Goal: Information Seeking & Learning: Learn about a topic

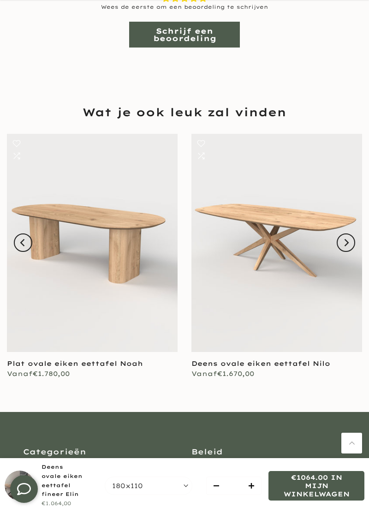
scroll to position [692, 0]
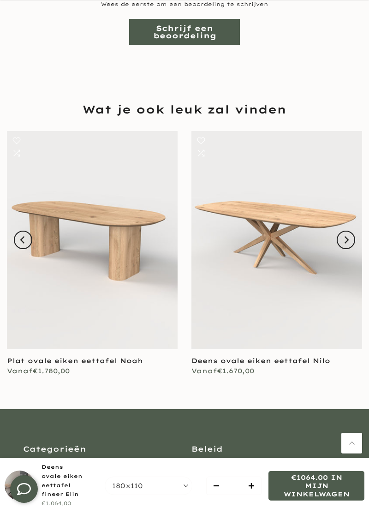
click at [357, 212] on link at bounding box center [276, 240] width 171 height 218
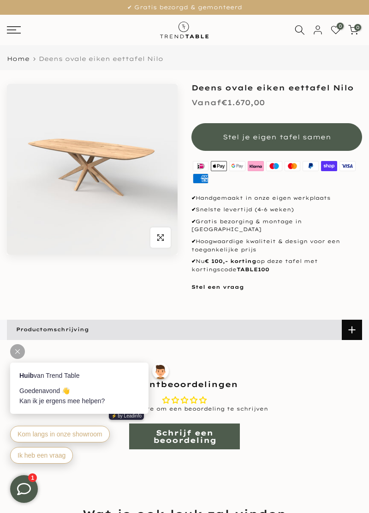
click at [110, 170] on img at bounding box center [92, 169] width 171 height 171
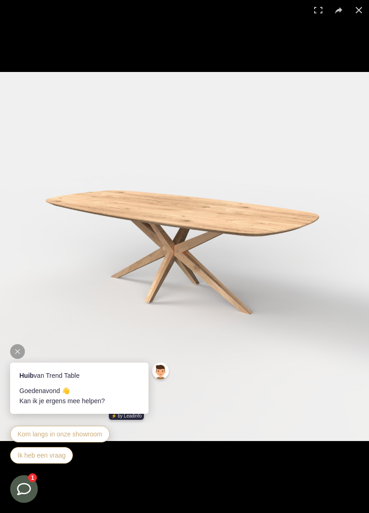
click at [358, 25] on div at bounding box center [184, 256] width 369 height 513
click at [362, 12] on button at bounding box center [359, 10] width 20 height 20
